Goal: Navigation & Orientation: Understand site structure

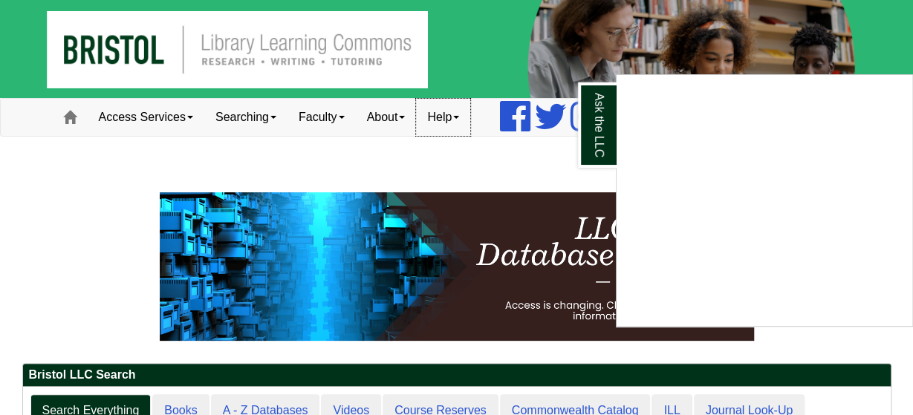
click at [467, 120] on link "Help" at bounding box center [443, 117] width 54 height 37
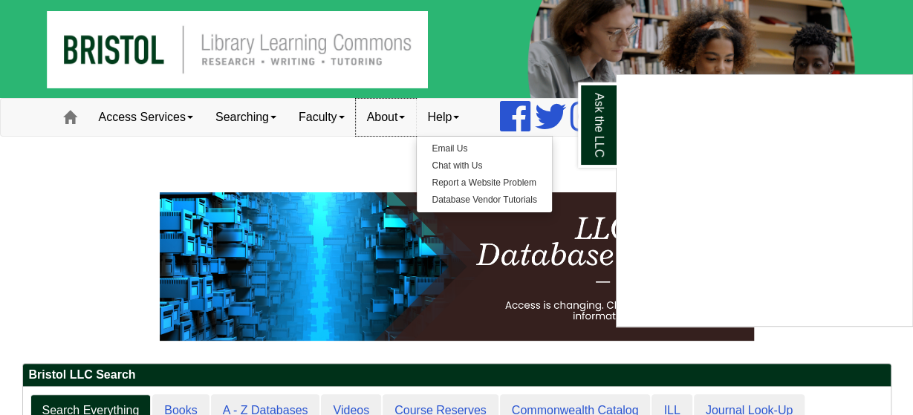
click at [403, 120] on link "About" at bounding box center [386, 117] width 61 height 37
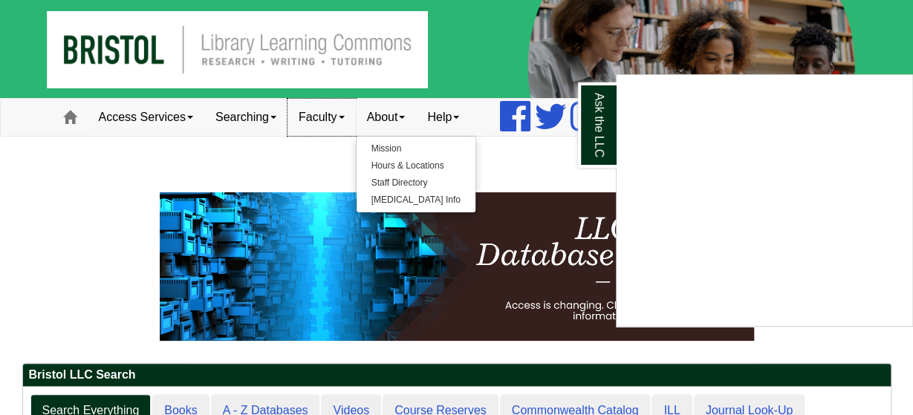
click at [337, 117] on link "Faculty" at bounding box center [322, 117] width 68 height 37
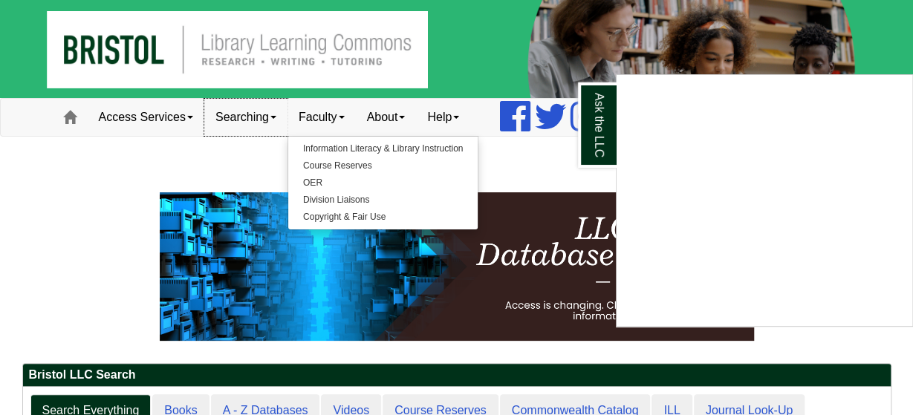
click at [269, 119] on link "Searching" at bounding box center [245, 117] width 83 height 37
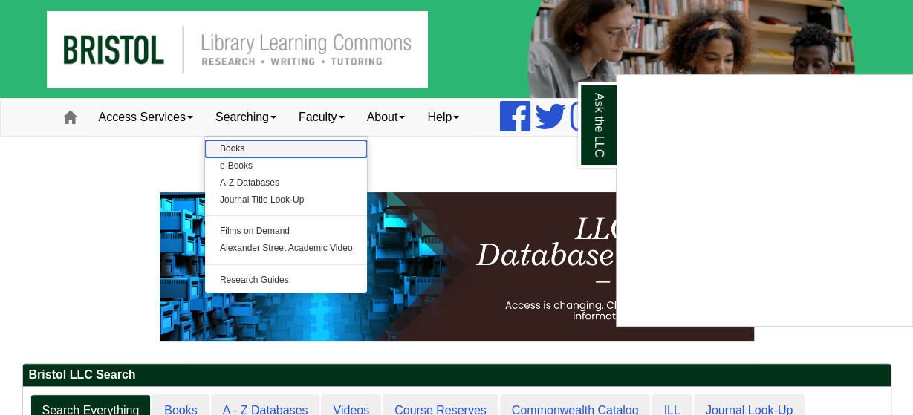
click at [276, 151] on link "Books" at bounding box center [286, 148] width 163 height 17
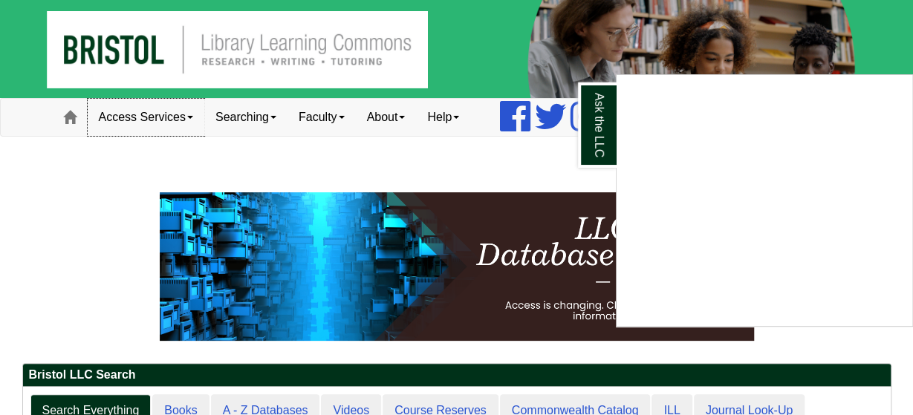
click at [153, 115] on link "Access Services" at bounding box center [146, 117] width 117 height 37
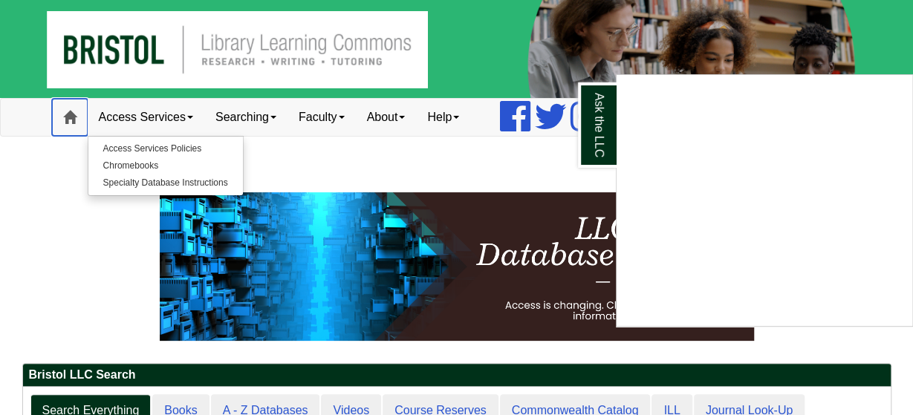
click at [59, 123] on link "Home" at bounding box center [70, 117] width 36 height 37
